Goal: Task Accomplishment & Management: Manage account settings

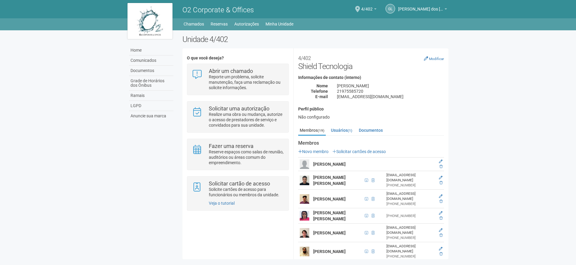
click at [280, 34] on div "Home Comunicados Documentos Grade de Horários dos Ônibus Ramais LGPD Anuncie su…" at bounding box center [288, 146] width 330 height 232
click at [282, 27] on link "Minha Unidade" at bounding box center [279, 24] width 28 height 8
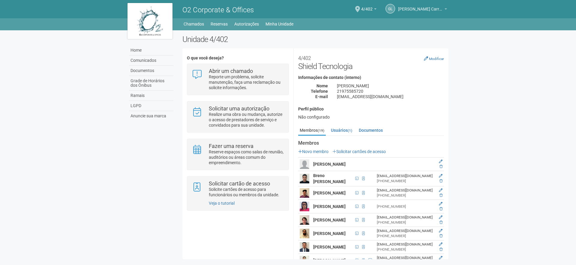
click at [434, 14] on div "GL Gabriel Lemos Carreira dos Reis Gabriel Lemos Carreira dos Reis reis@bnk.fin…" at bounding box center [411, 9] width 70 height 17
click at [436, 9] on span "[PERSON_NAME] dos [PERSON_NAME]" at bounding box center [420, 6] width 45 height 10
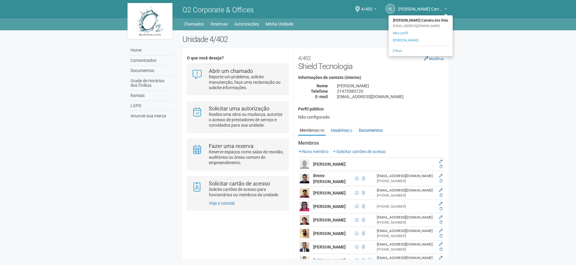
click at [170, 26] on img at bounding box center [149, 21] width 45 height 36
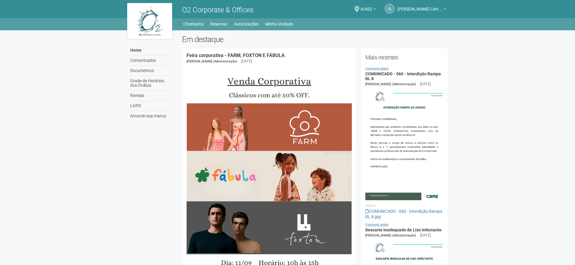
click at [156, 16] on img at bounding box center [149, 21] width 45 height 36
click at [161, 12] on img at bounding box center [149, 21] width 45 height 36
click at [418, 2] on span "[PERSON_NAME] Carreira dos Reis" at bounding box center [419, 6] width 45 height 10
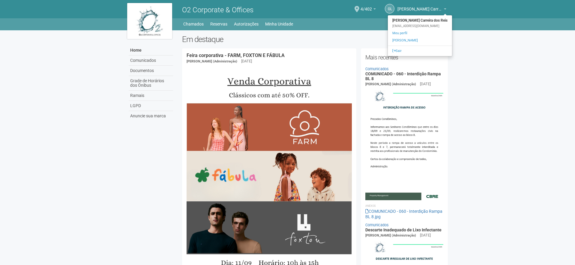
drag, startPoint x: 414, startPoint y: 21, endPoint x: 414, endPoint y: 33, distance: 11.7
click at [414, 21] on strong "[PERSON_NAME] Carreira dos Reis" at bounding box center [420, 20] width 64 height 7
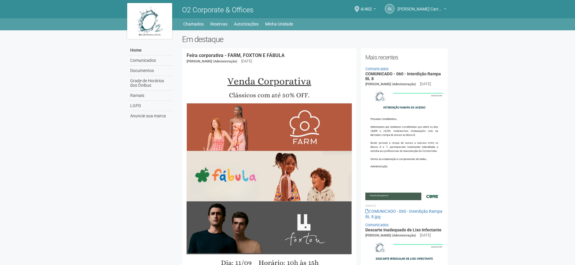
click at [414, 9] on span "[PERSON_NAME] Carreira dos Reis" at bounding box center [419, 6] width 45 height 10
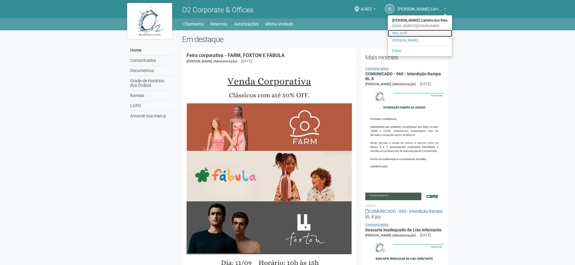
click at [408, 34] on link "Meu perfil" at bounding box center [420, 33] width 64 height 7
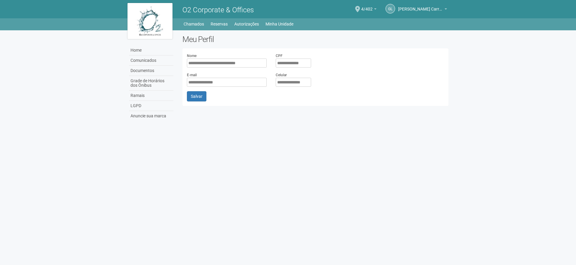
click at [407, 32] on div "**********" at bounding box center [288, 77] width 330 height 94
